Goal: Task Accomplishment & Management: Manage account settings

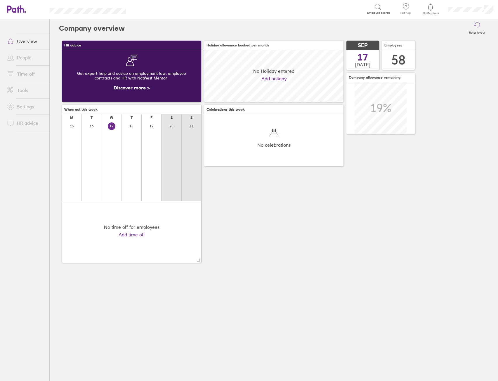
scroll to position [52, 139]
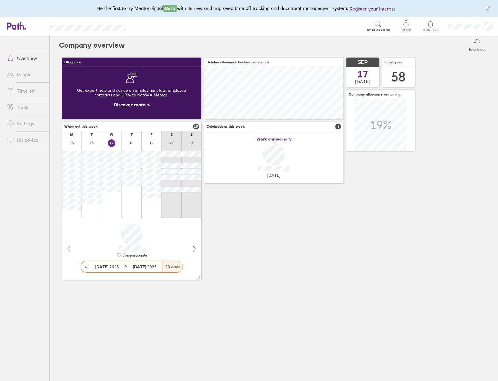
click at [23, 93] on link "Time off" at bounding box center [25, 91] width 47 height 12
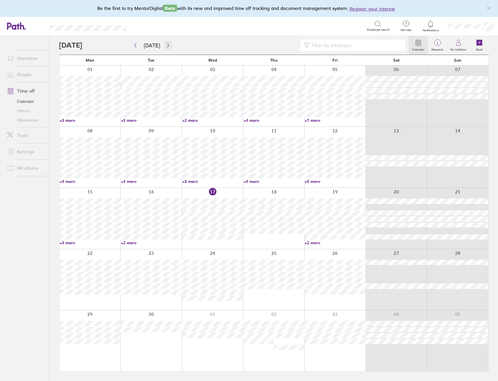
click at [166, 45] on icon "button" at bounding box center [168, 45] width 4 height 5
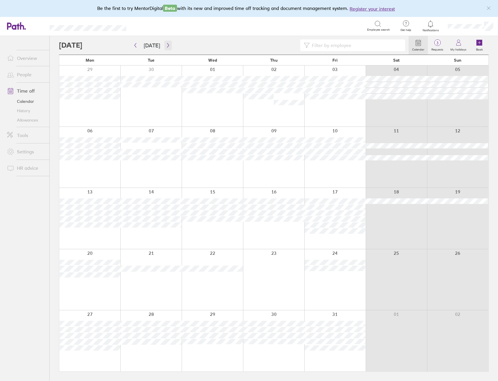
click at [167, 44] on icon "button" at bounding box center [168, 45] width 2 height 4
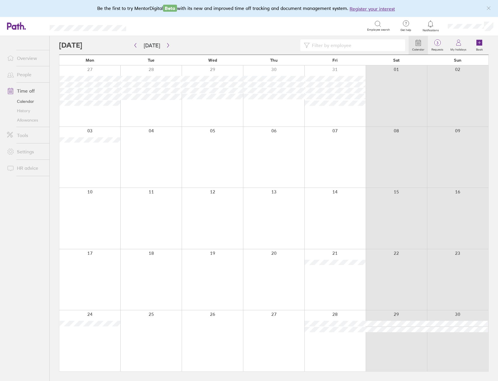
click at [251, 37] on div "Calendar 3 Requests My holidays Book" at bounding box center [274, 45] width 430 height 19
click at [249, 43] on div at bounding box center [234, 45] width 350 height 12
